Goal: Task Accomplishment & Management: Manage account settings

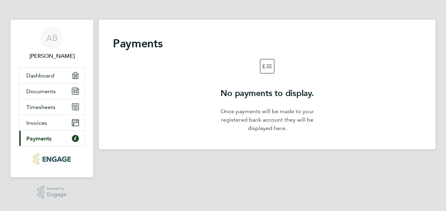
click at [51, 161] on img "Main navigation" at bounding box center [52, 159] width 38 height 11
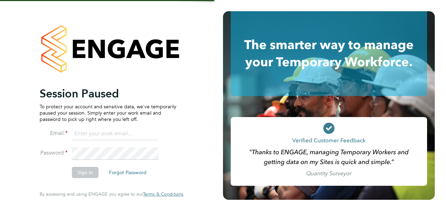
type input "karimbadran12@yahoo.com"
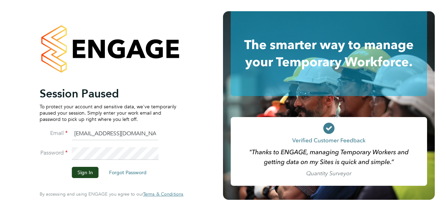
click at [95, 163] on li "Password" at bounding box center [108, 156] width 137 height 19
click at [95, 167] on li "Password" at bounding box center [108, 156] width 137 height 19
click at [95, 169] on button "Sign In" at bounding box center [85, 172] width 27 height 11
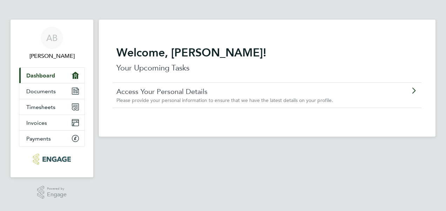
click at [222, 123] on div "Welcome, [PERSON_NAME]! Your Upcoming Tasks Access Your Personal Details Please…" at bounding box center [267, 78] width 337 height 117
click at [47, 116] on link "Invoices" at bounding box center [51, 122] width 65 height 15
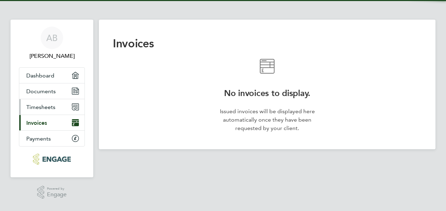
click at [57, 113] on link "Timesheets" at bounding box center [51, 106] width 65 height 15
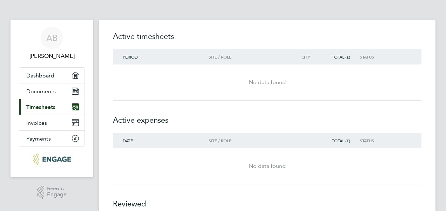
click at [55, 102] on link "Current page: Timesheets" at bounding box center [51, 106] width 65 height 15
click at [51, 78] on span "Dashboard" at bounding box center [40, 75] width 28 height 7
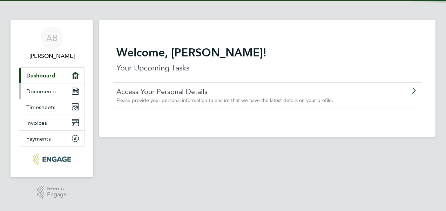
click at [49, 86] on link "Documents" at bounding box center [51, 90] width 65 height 15
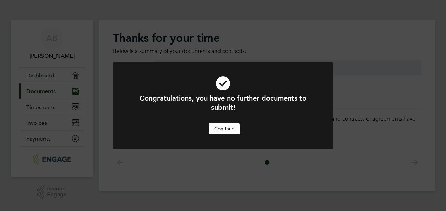
click at [53, 81] on div "Congratulations, you have no further documents to submit! Cancel Continue" at bounding box center [223, 105] width 446 height 211
click at [218, 125] on button "Continue" at bounding box center [225, 128] width 32 height 11
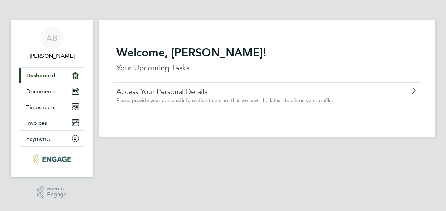
drag, startPoint x: 181, startPoint y: 109, endPoint x: 212, endPoint y: 97, distance: 32.6
click at [212, 97] on div "Welcome, [PERSON_NAME]! Your Upcoming Tasks Access Your Personal Details Please…" at bounding box center [267, 77] width 308 height 92
click at [212, 97] on span "Please provide your personal information to ensure that we have the latest deta…" at bounding box center [224, 100] width 217 height 6
